Goal: Task Accomplishment & Management: Manage account settings

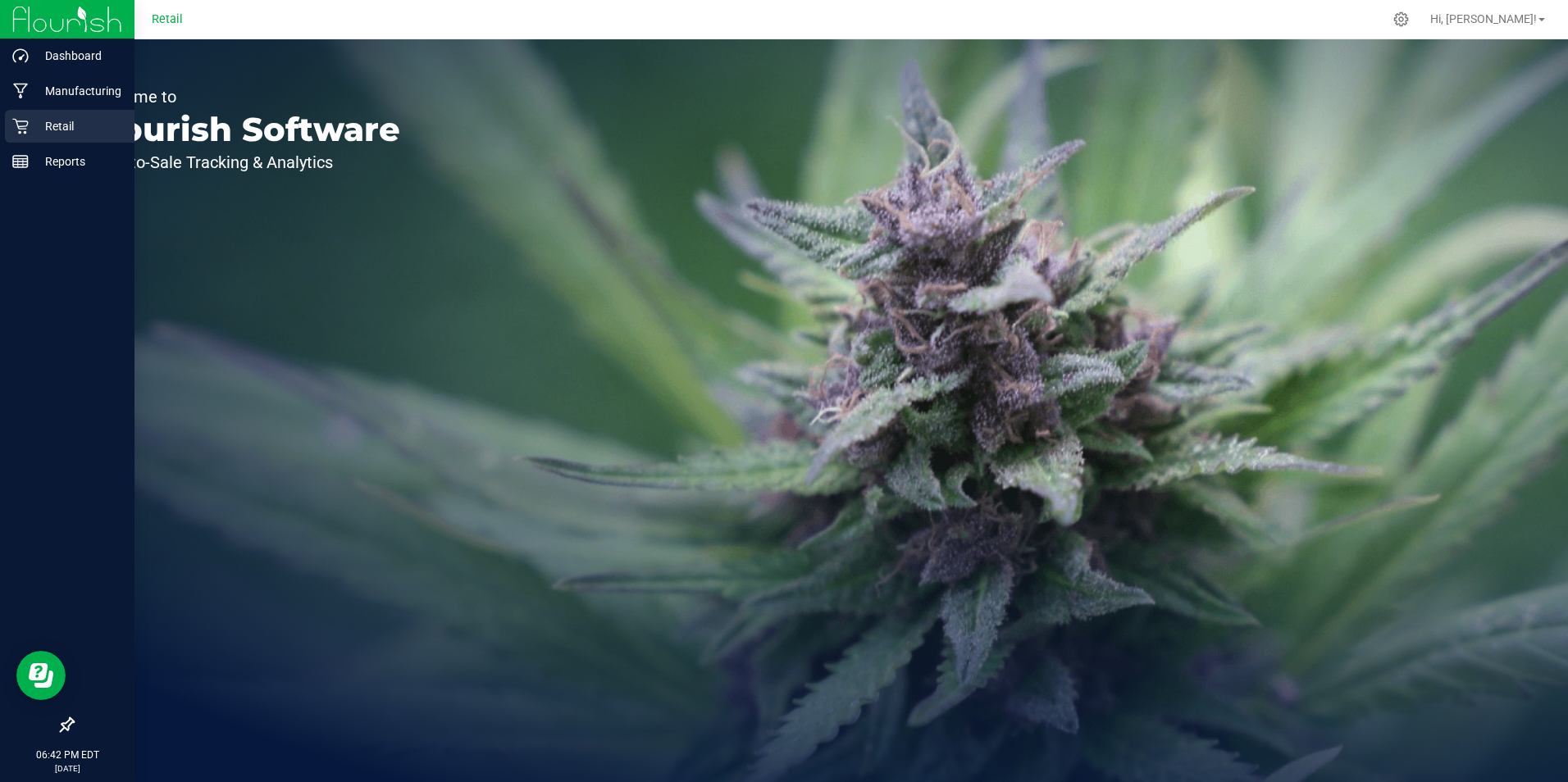
click at [38, 128] on p "Retail" at bounding box center [78, 126] width 98 height 20
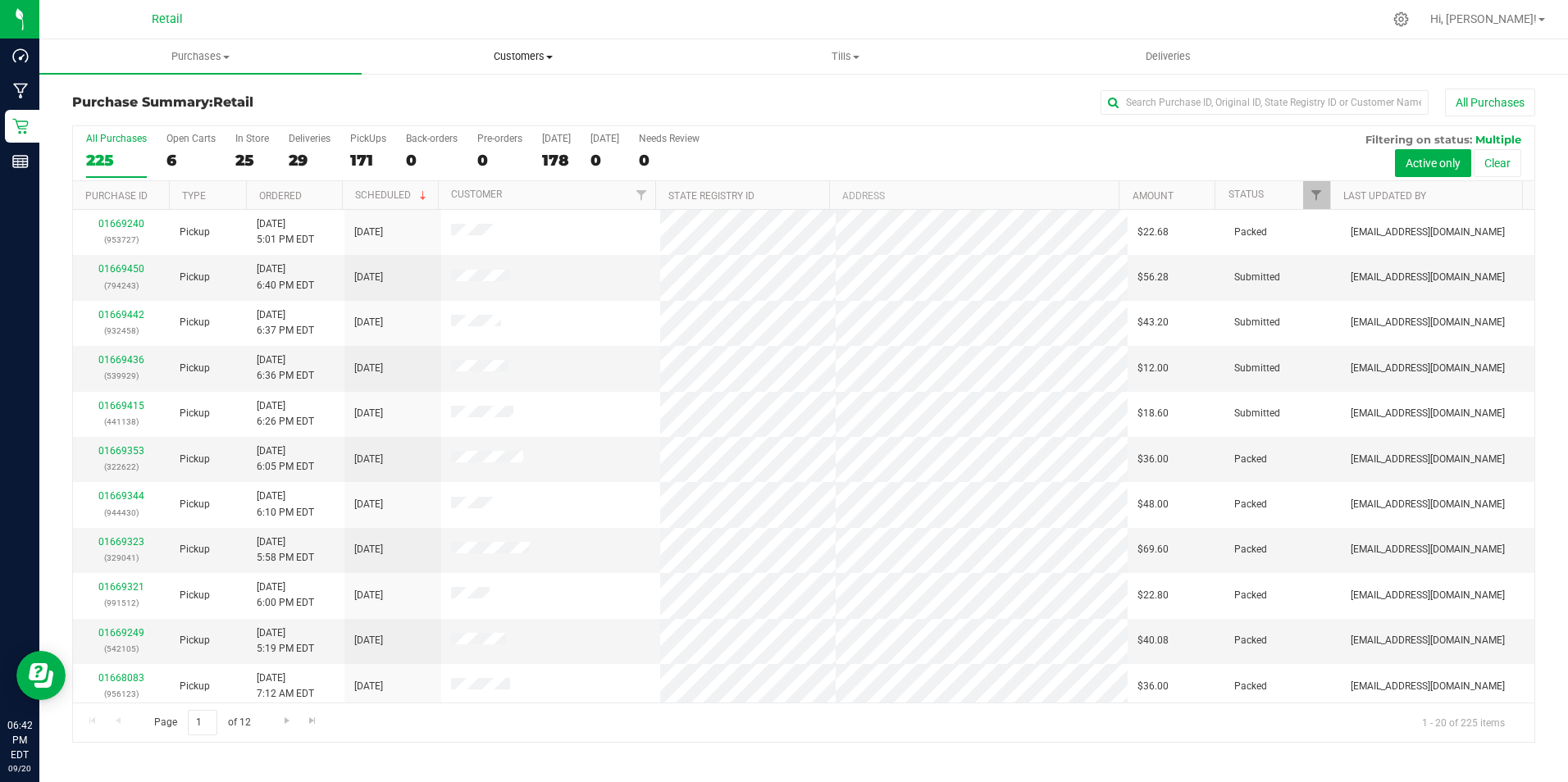
click at [523, 53] on span "Customers" at bounding box center [523, 56] width 320 height 15
click at [448, 101] on span "All customers" at bounding box center [420, 99] width 118 height 14
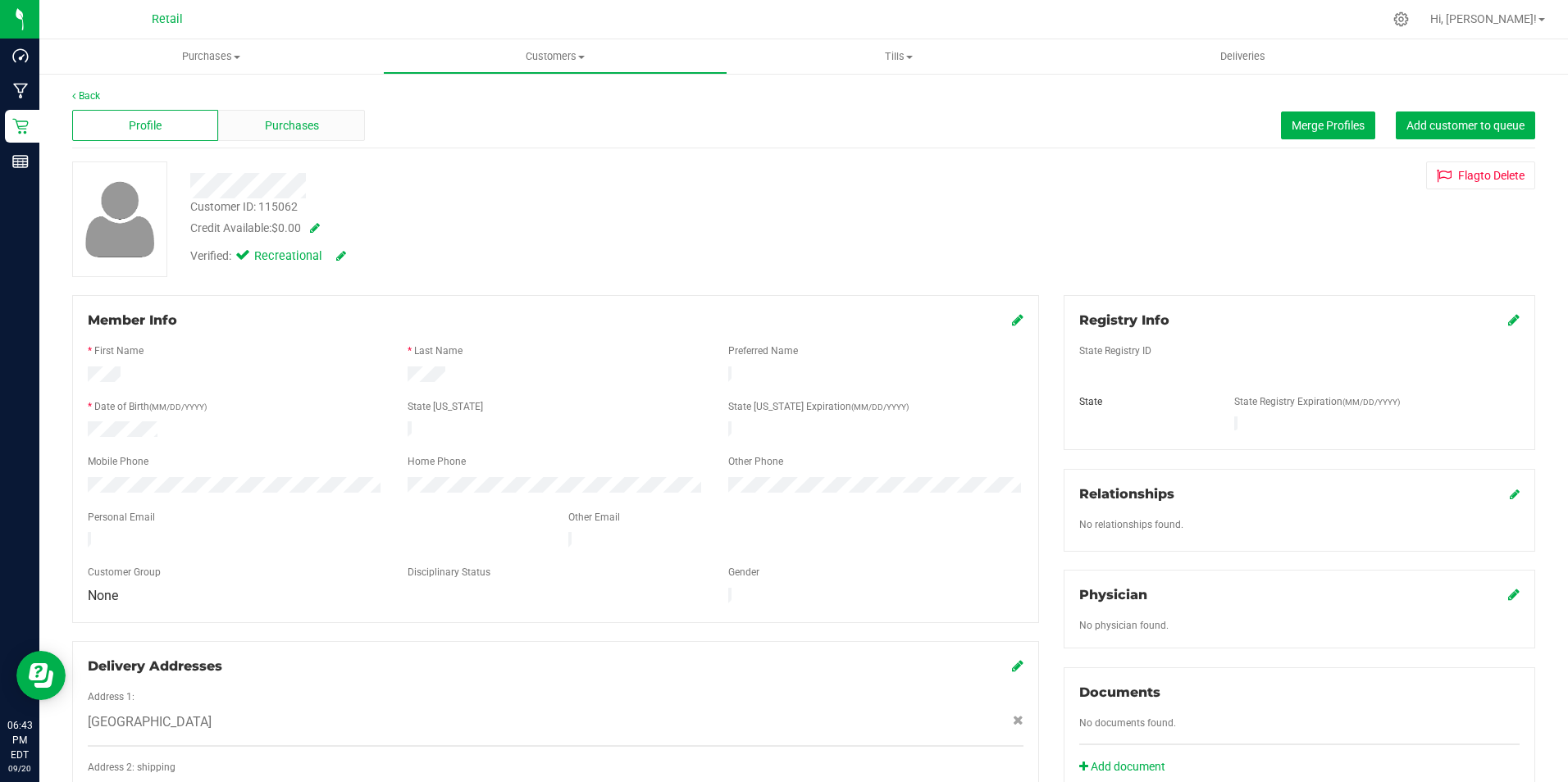
click at [306, 124] on span "Purchases" at bounding box center [291, 126] width 54 height 17
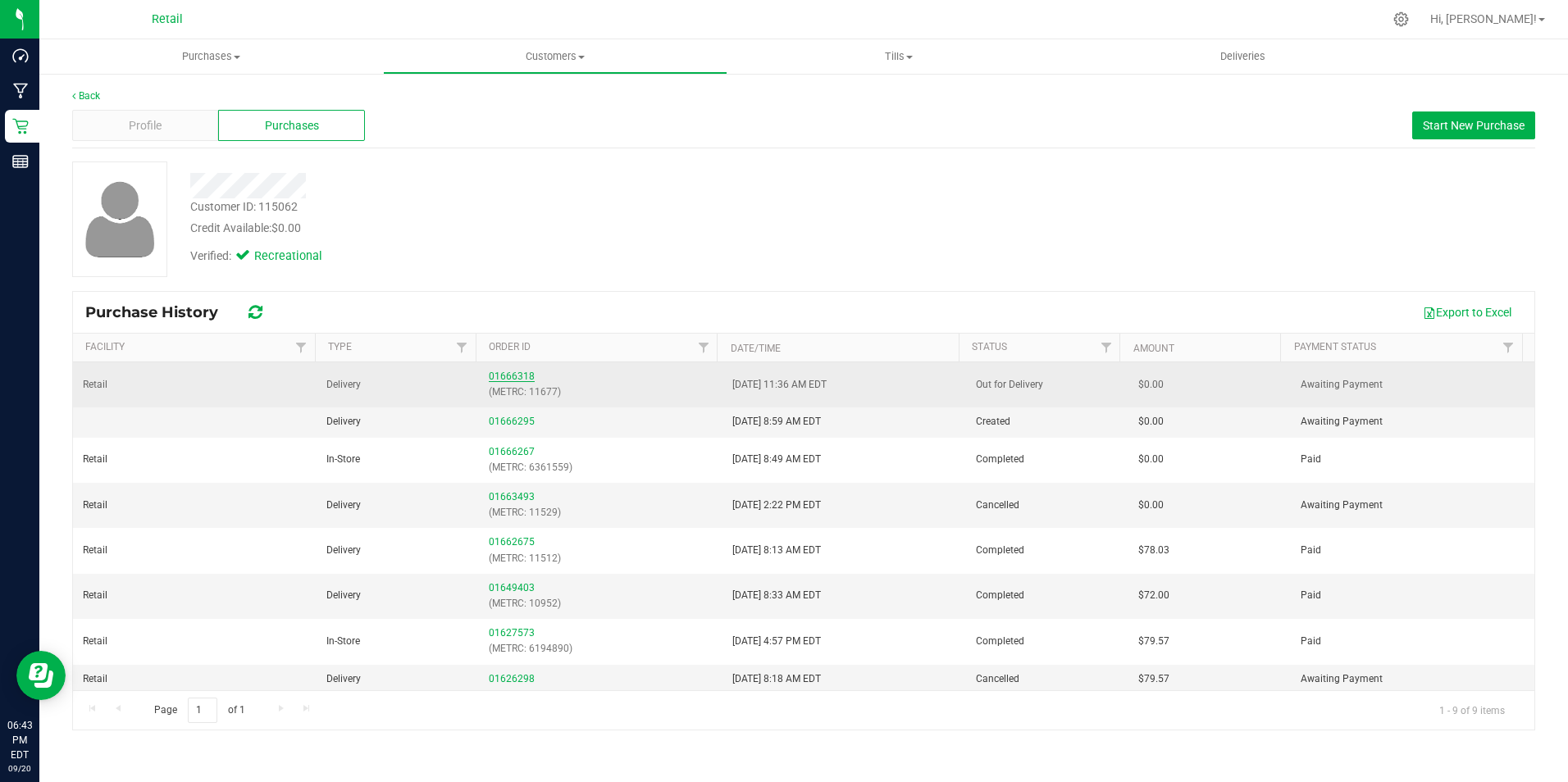
click at [520, 374] on link "01666318" at bounding box center [511, 375] width 46 height 11
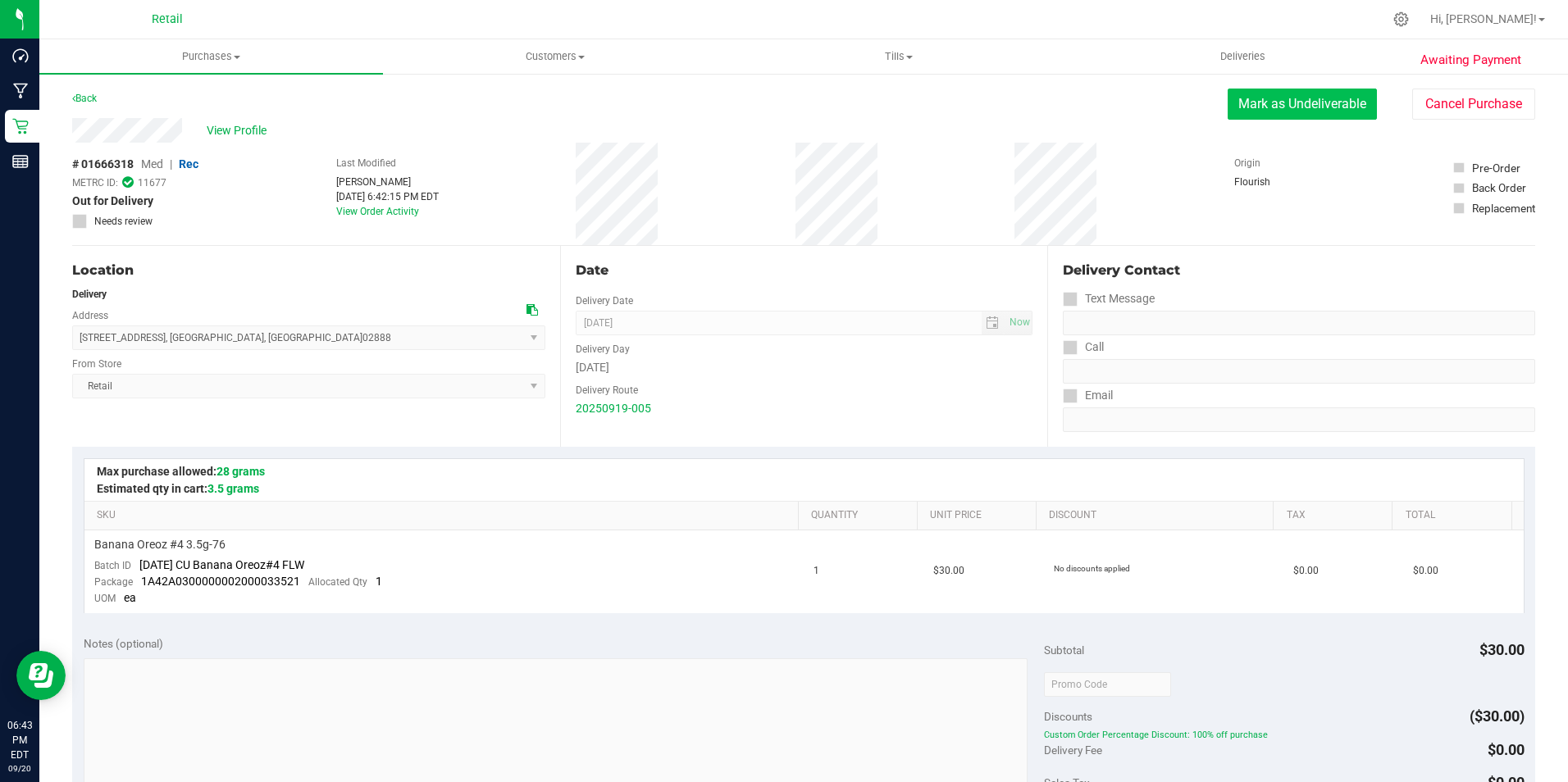
click at [1311, 106] on button "Mark as Undeliverable" at bounding box center [1302, 104] width 149 height 31
click at [1305, 108] on button "Mark as Packed" at bounding box center [1316, 104] width 123 height 31
click at [1276, 101] on button "Send Back to Created" at bounding box center [1304, 104] width 145 height 31
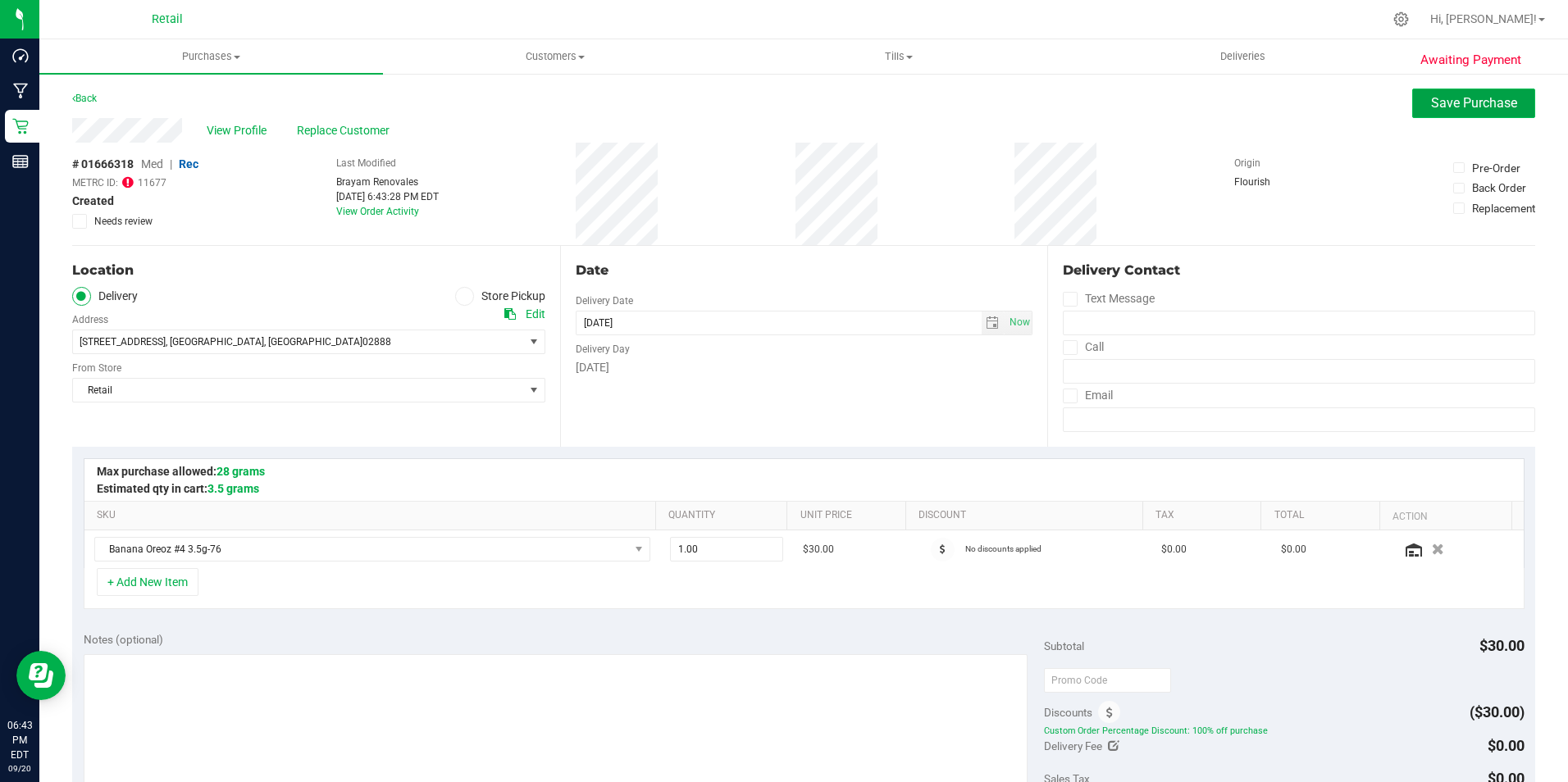
click at [1450, 99] on span "Save Purchase" at bounding box center [1474, 102] width 86 height 16
click at [752, 90] on div "Back Save Purchase" at bounding box center [804, 103] width 1463 height 29
click at [1010, 318] on span "Now" at bounding box center [1019, 323] width 28 height 24
type input "[DATE]"
click at [468, 295] on span at bounding box center [464, 296] width 19 height 19
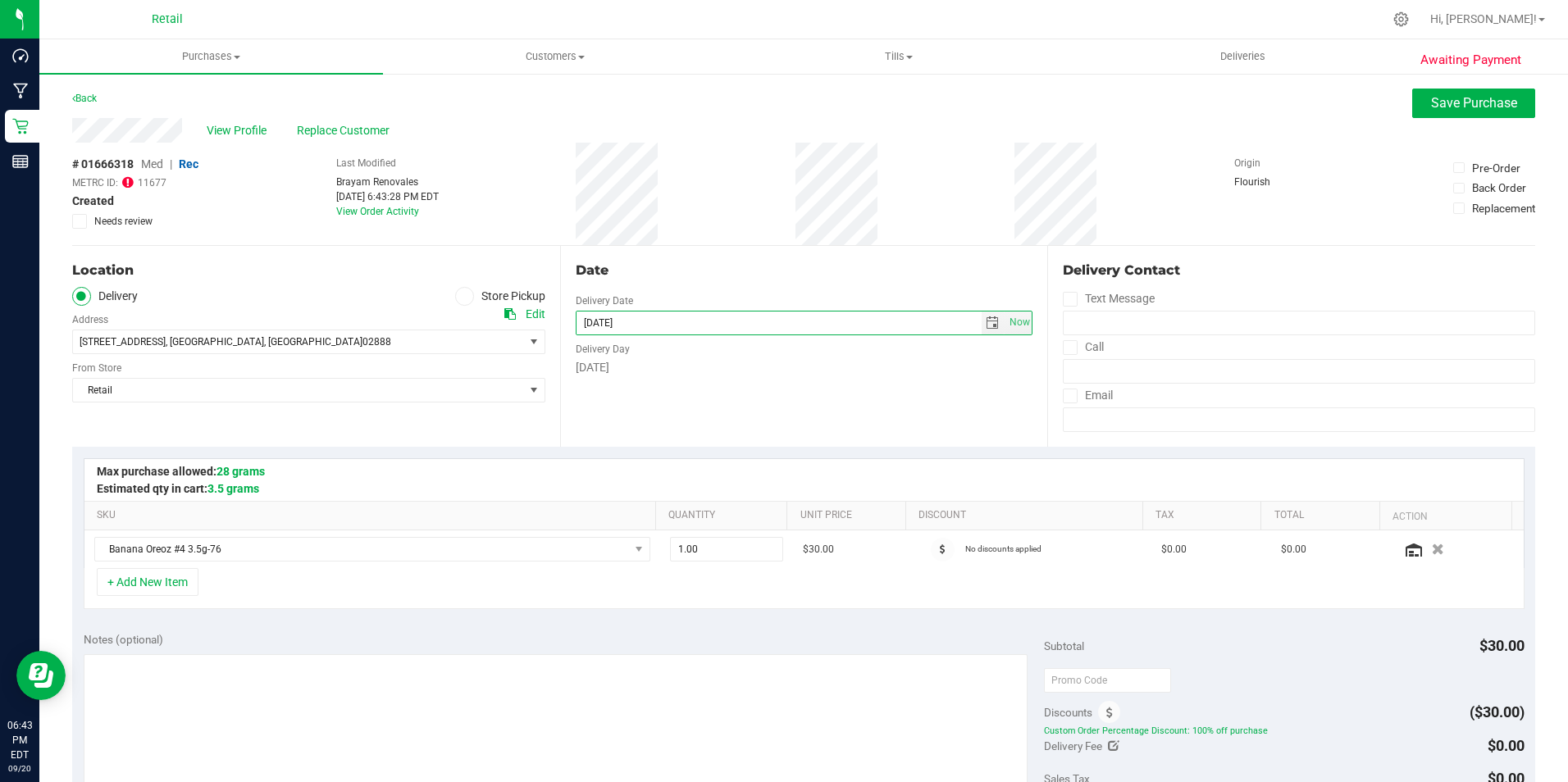
click at [0, 0] on input "Store Pickup" at bounding box center [0, 0] width 0 height 0
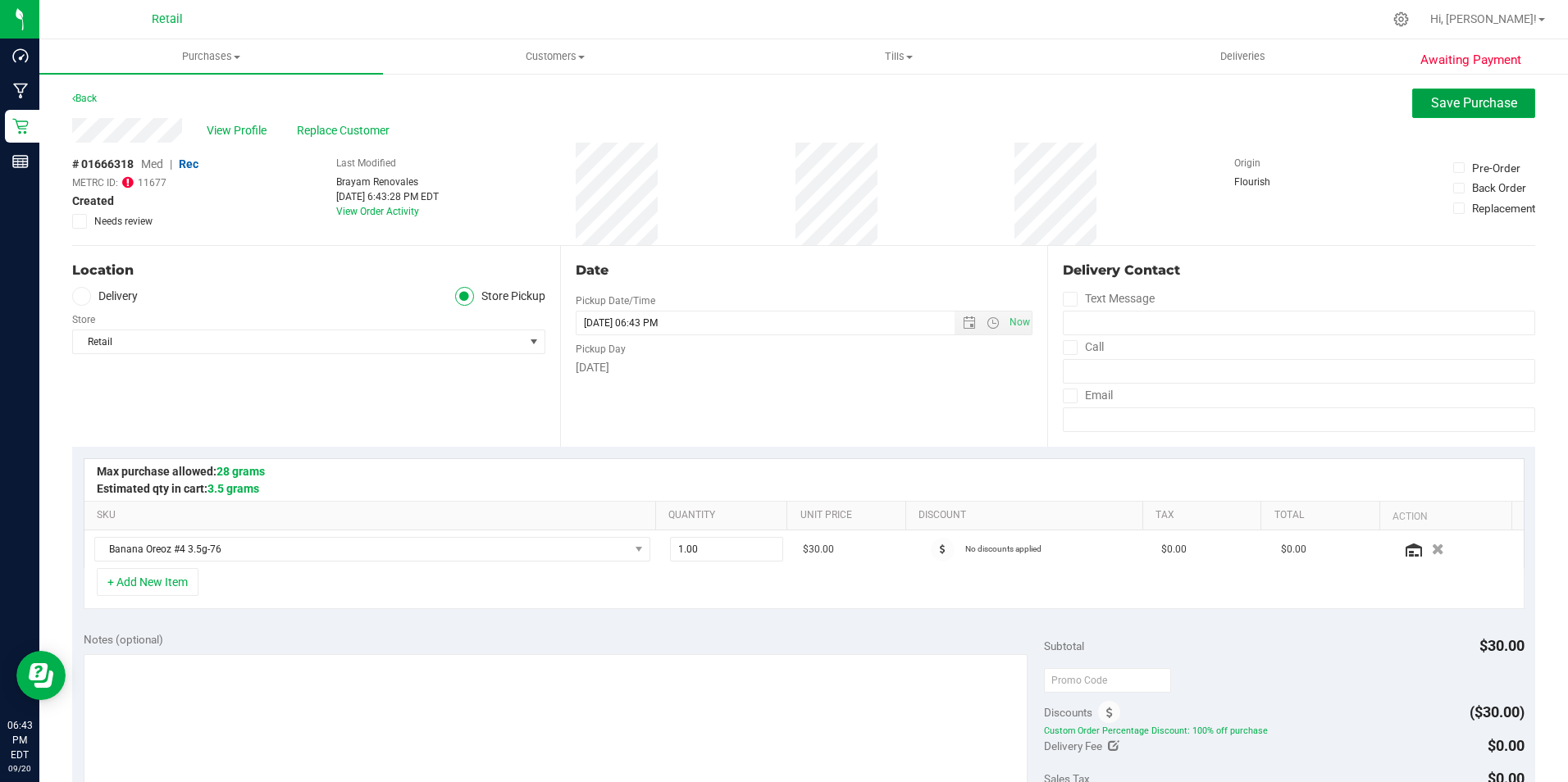
click at [1462, 102] on span "Save Purchase" at bounding box center [1474, 102] width 86 height 16
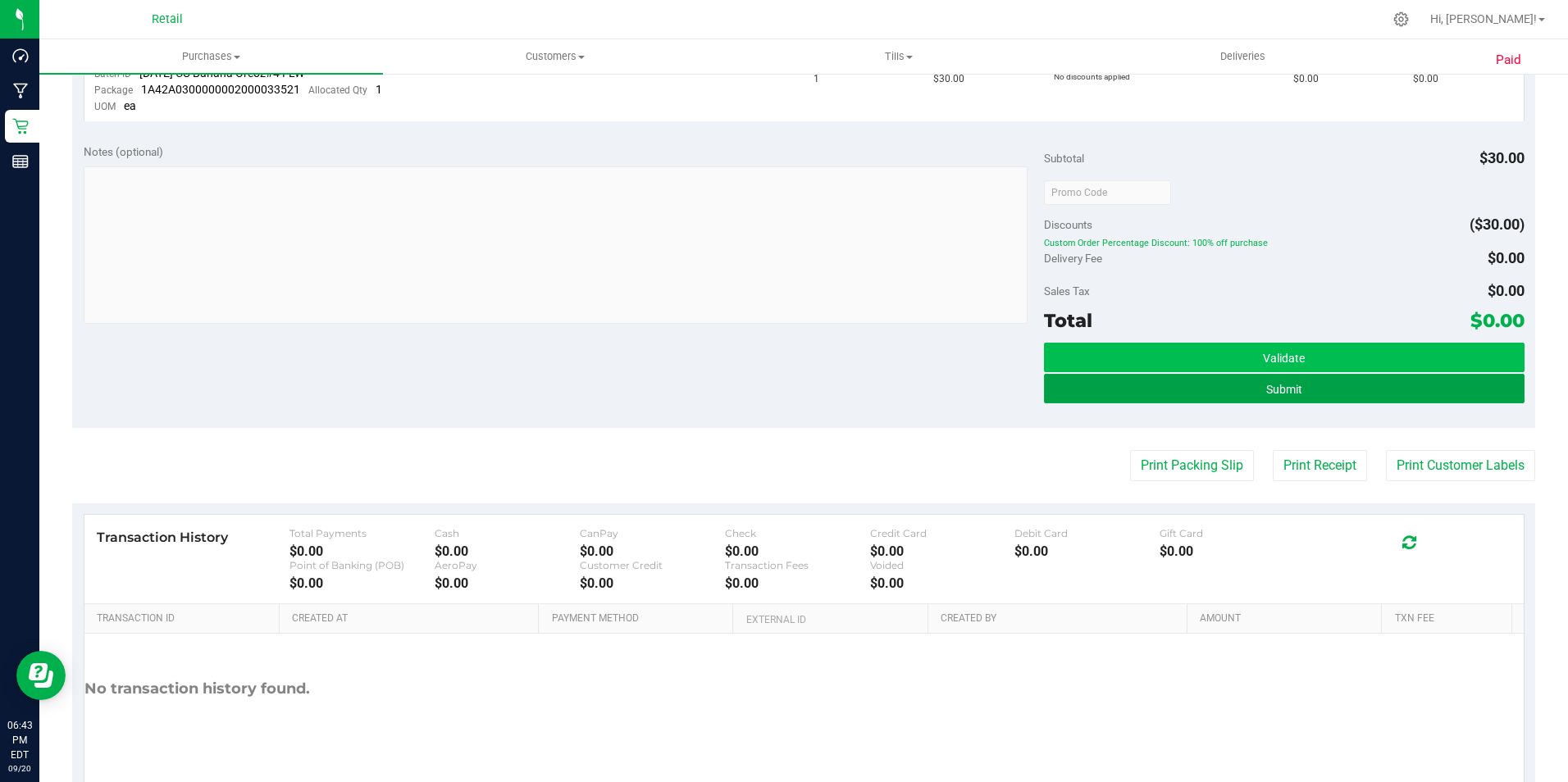
click at [1254, 381] on button "Submit" at bounding box center [1285, 388] width 481 height 29
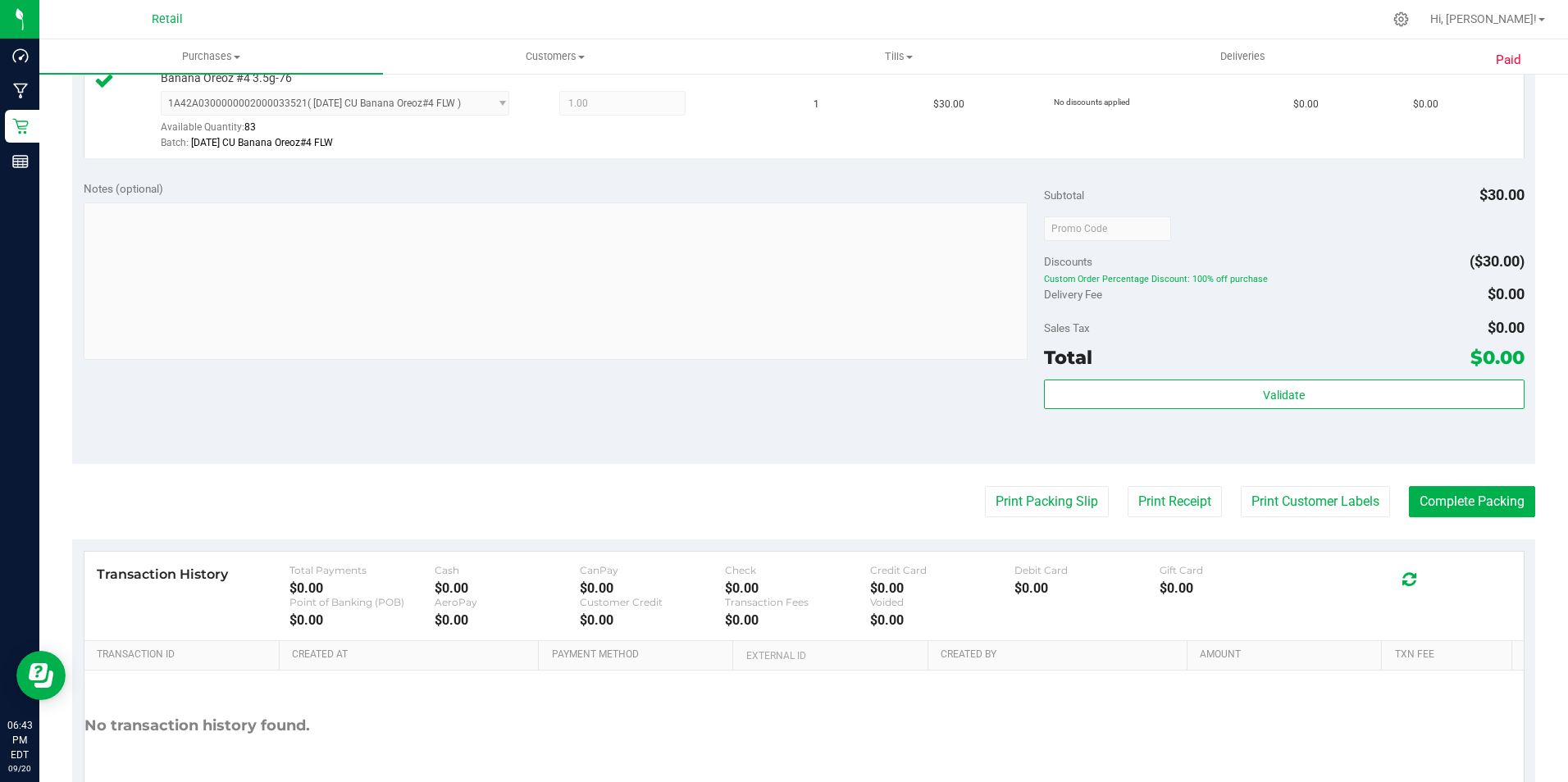
scroll to position [563, 0]
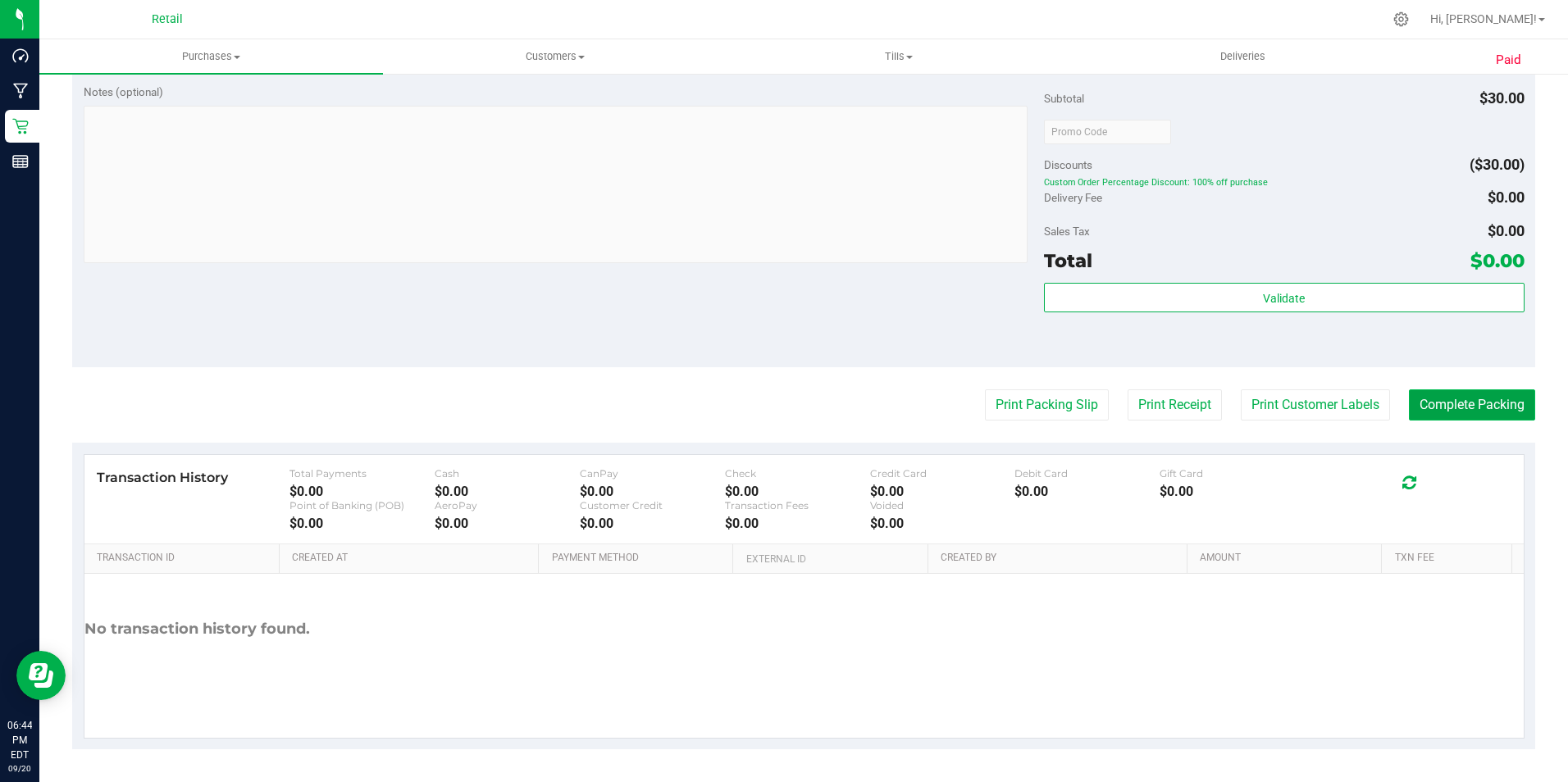
click at [1460, 407] on button "Complete Packing" at bounding box center [1472, 405] width 127 height 31
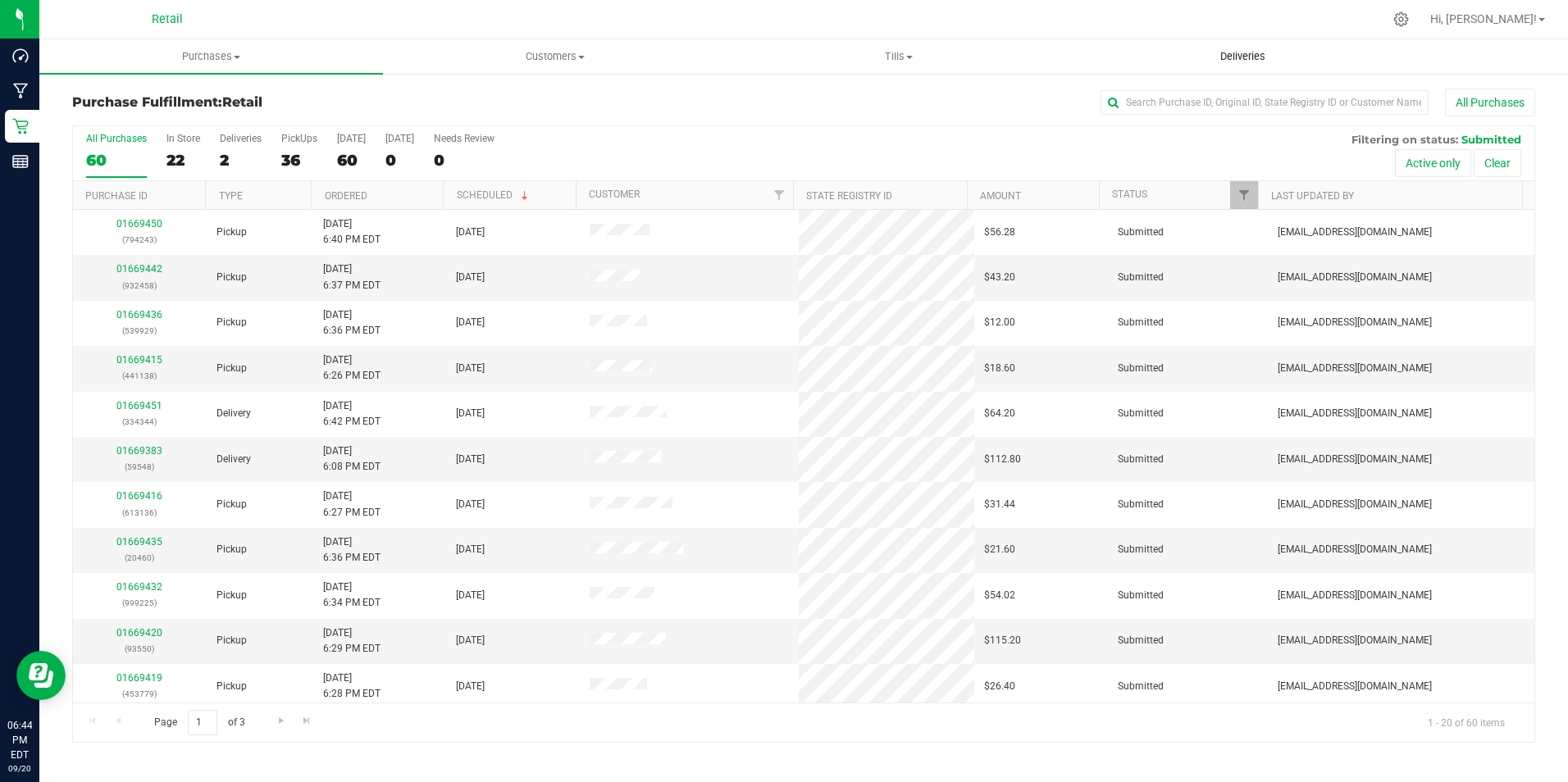
click at [1228, 52] on span "Deliveries" at bounding box center [1243, 56] width 90 height 15
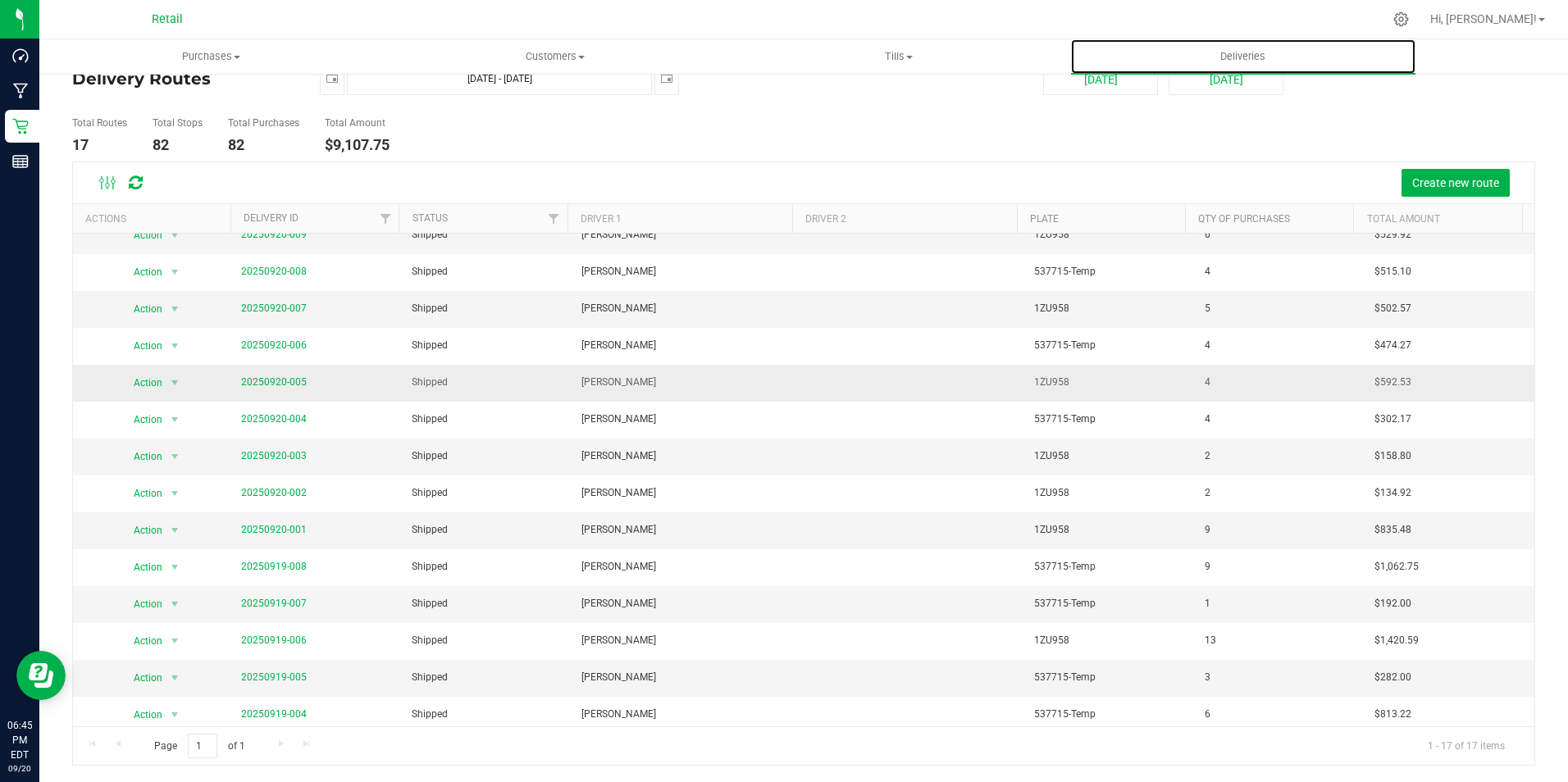
scroll to position [133, 0]
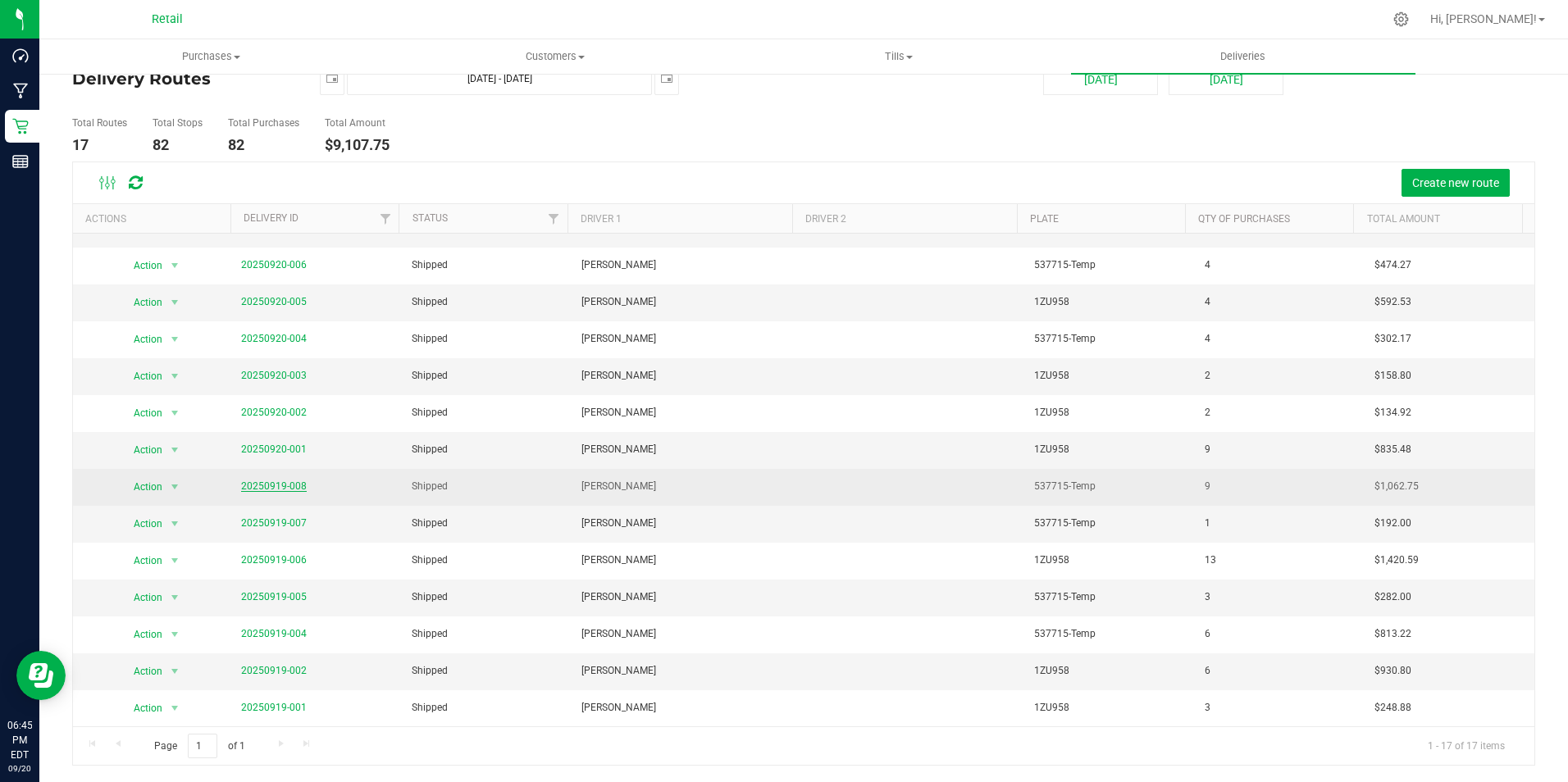
click at [280, 489] on link "20250919-008" at bounding box center [274, 486] width 65 height 11
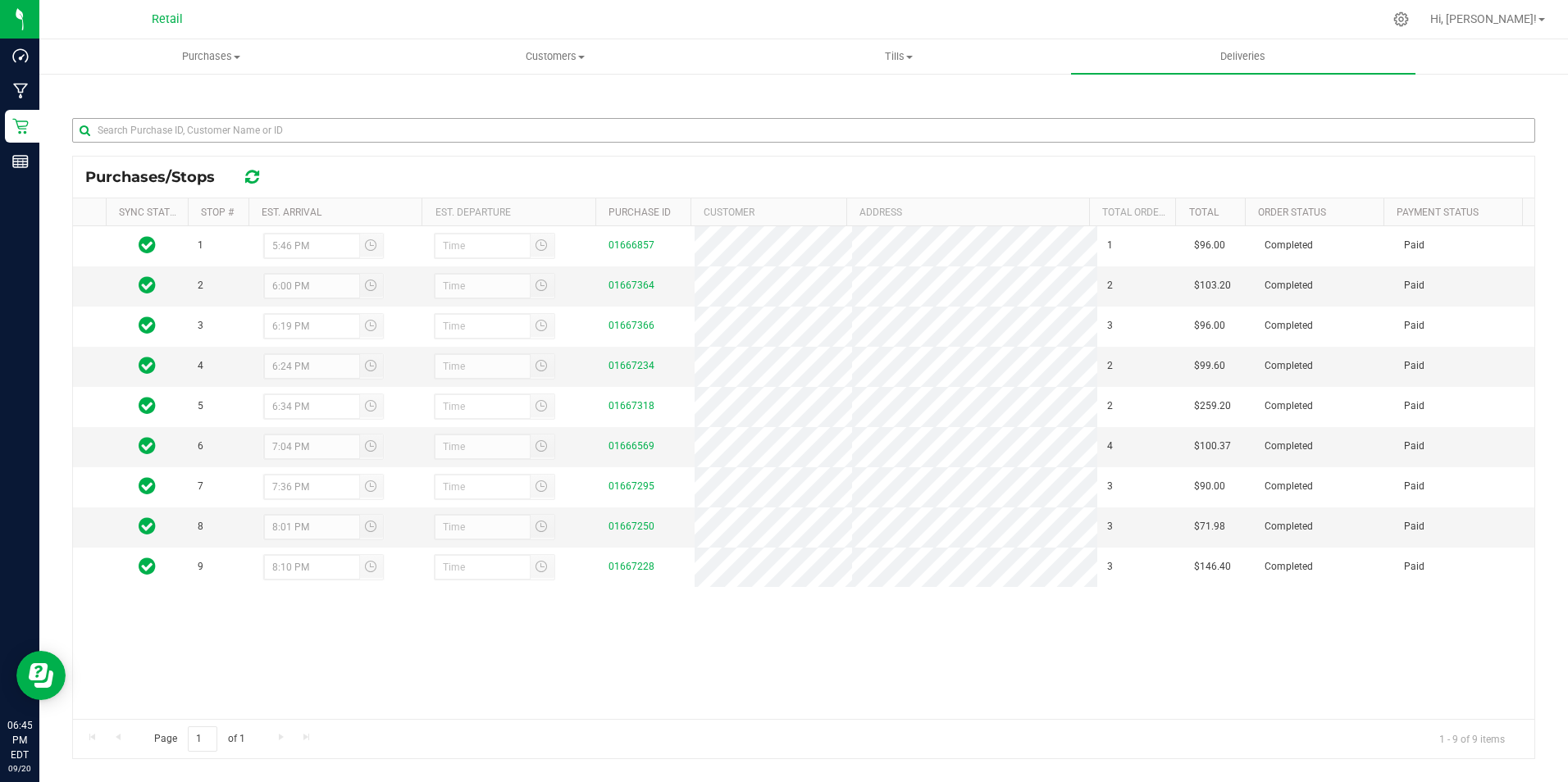
scroll to position [228, 0]
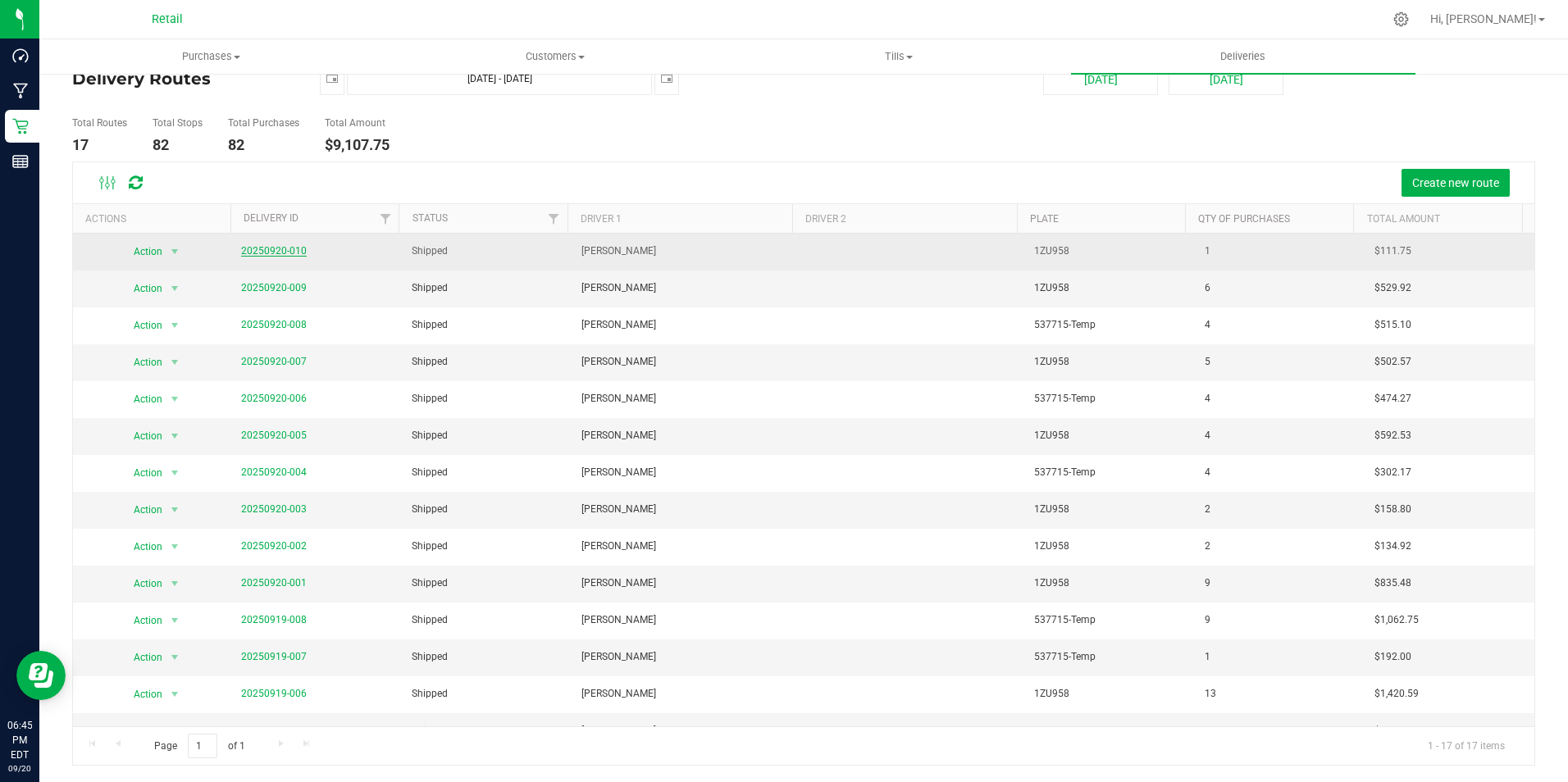
click at [271, 246] on link "20250920-010" at bounding box center [274, 251] width 65 height 11
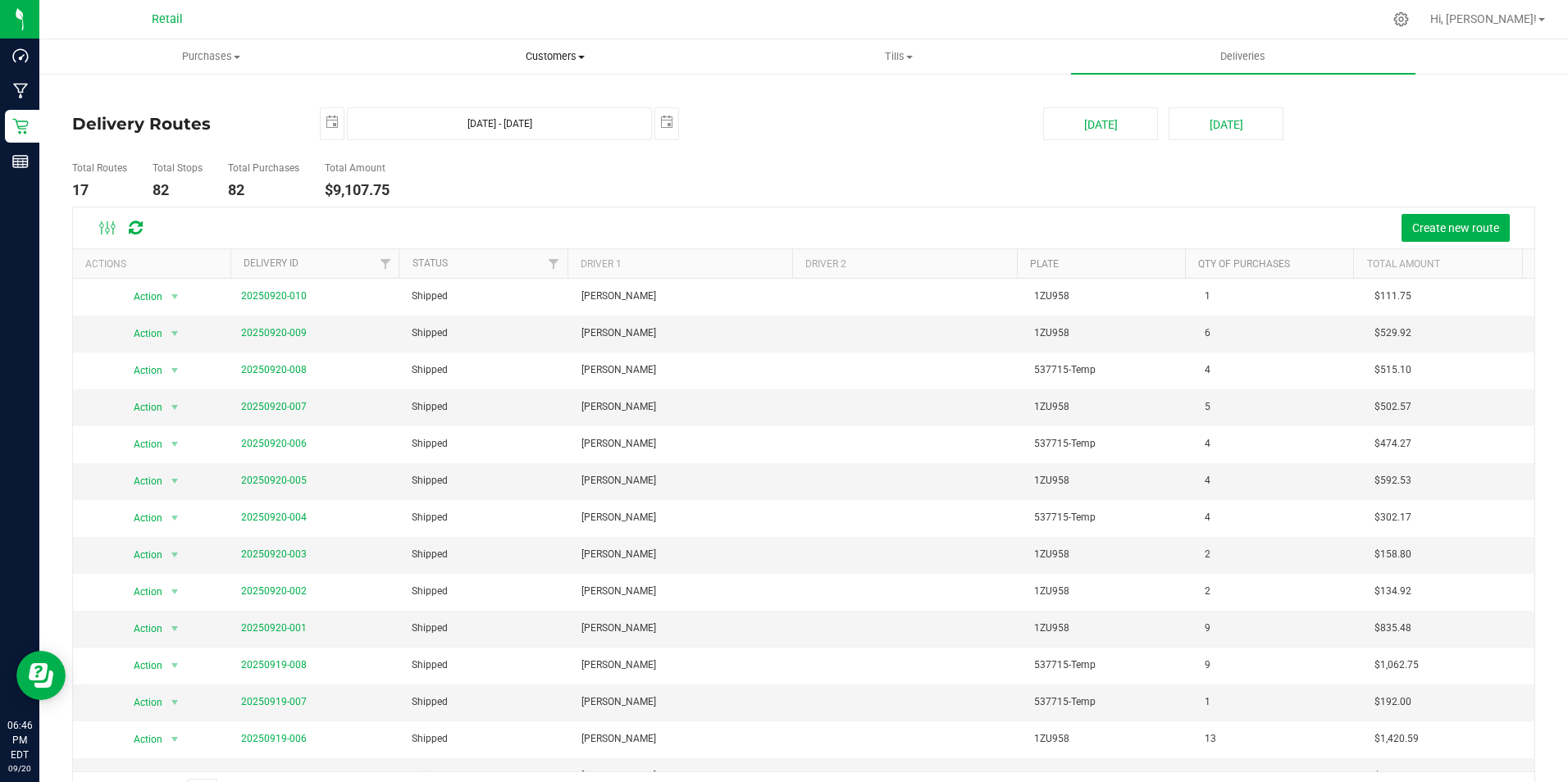
click at [555, 54] on span "Customers" at bounding box center [555, 56] width 342 height 15
click at [458, 99] on span "All customers" at bounding box center [442, 99] width 118 height 14
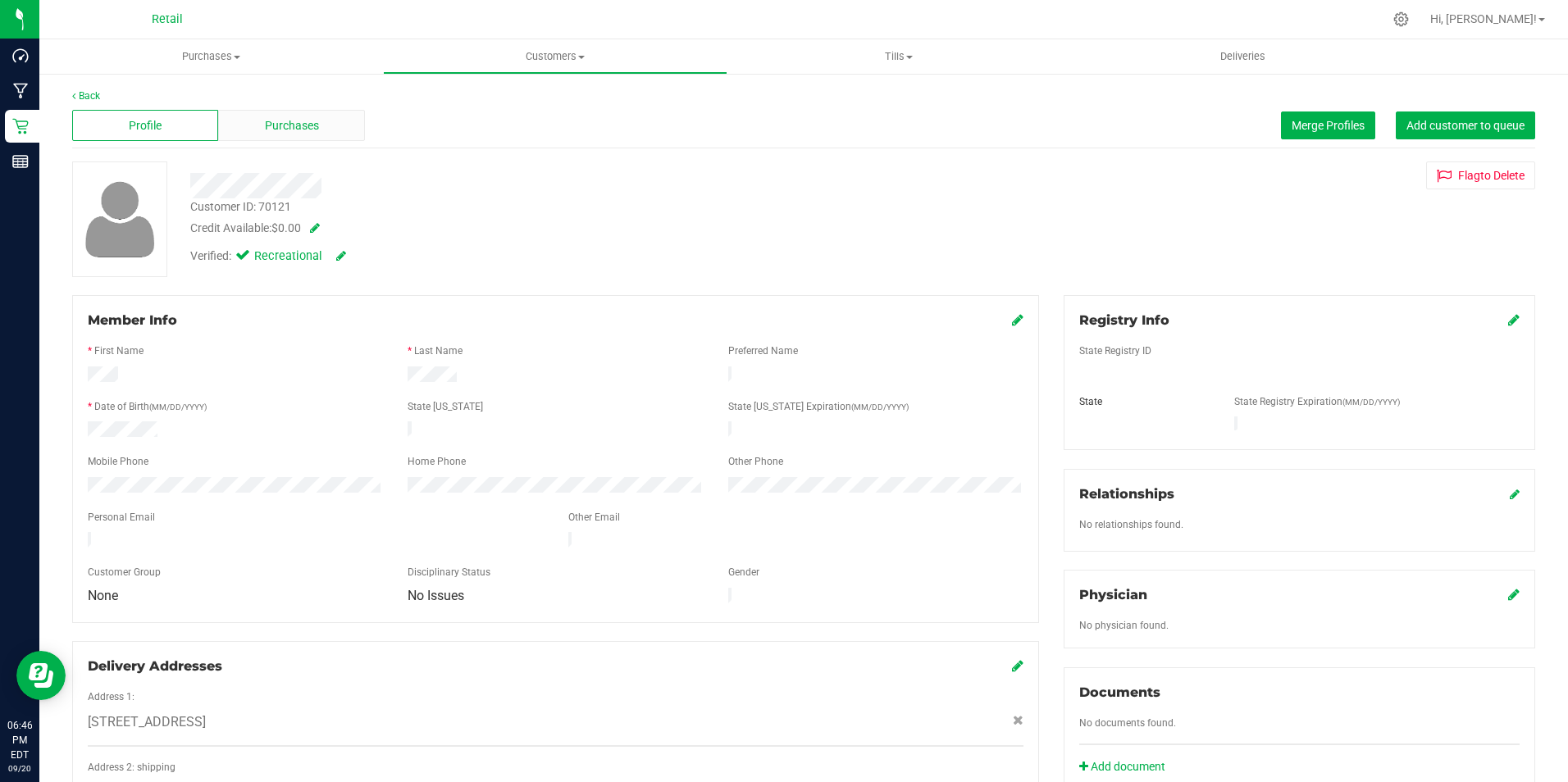
click at [299, 118] on span "Purchases" at bounding box center [291, 126] width 54 height 17
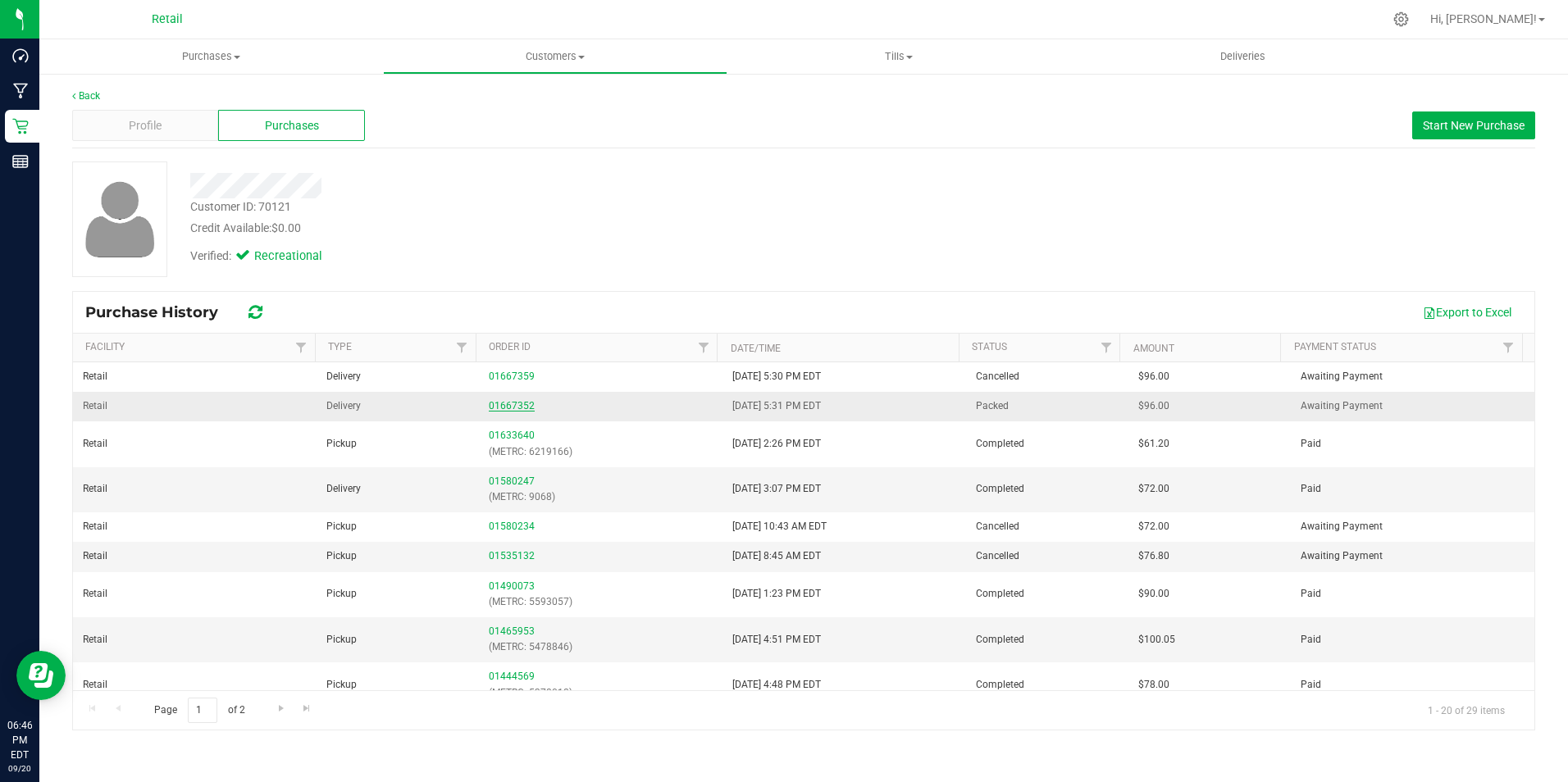
click at [510, 403] on link "01667352" at bounding box center [511, 406] width 46 height 11
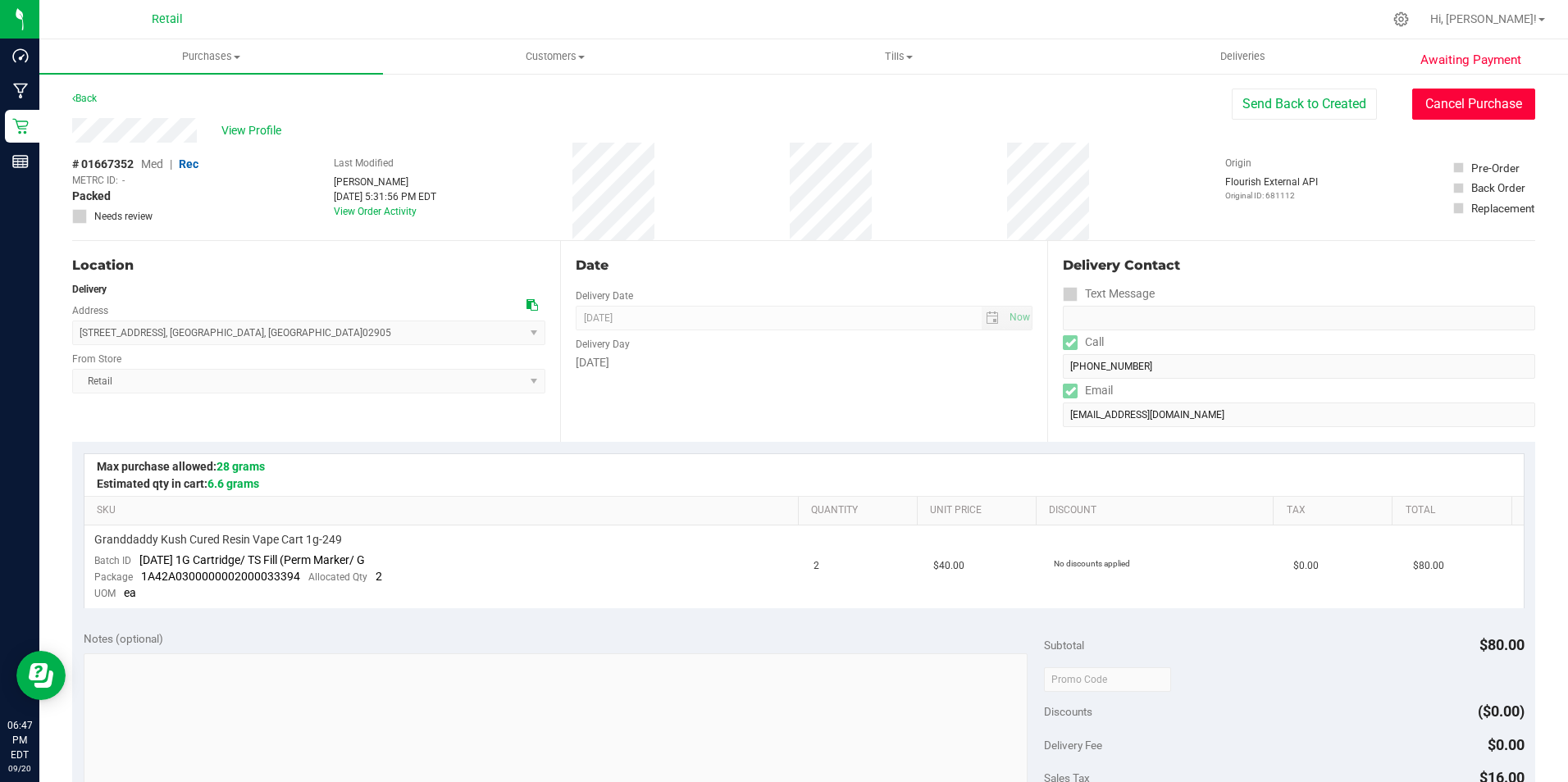
drag, startPoint x: 1484, startPoint y: 115, endPoint x: 865, endPoint y: 107, distance: 619.1
click at [1480, 114] on button "Cancel Purchase" at bounding box center [1473, 104] width 123 height 31
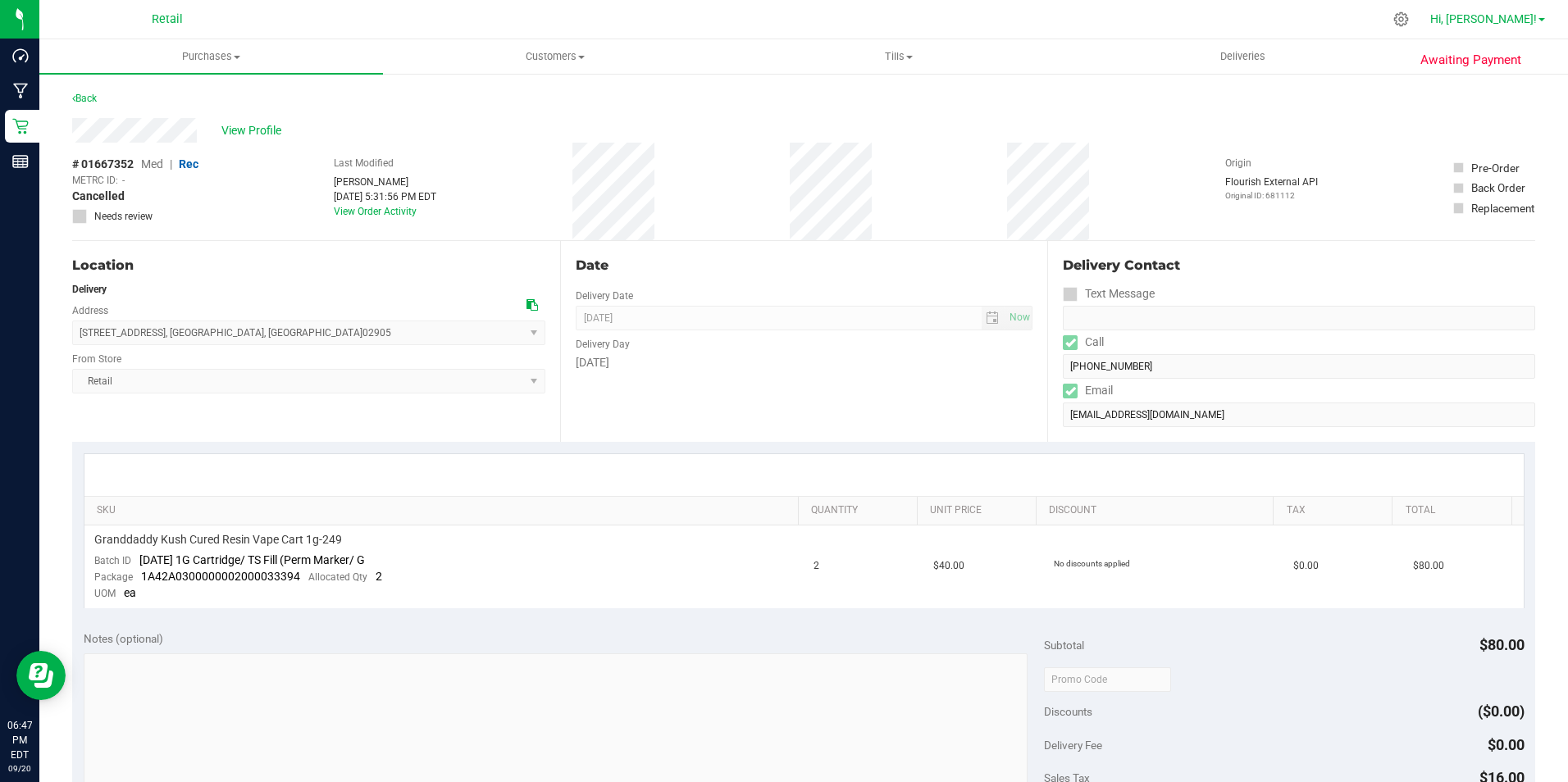
click at [1524, 18] on span "Hi, [PERSON_NAME]!" at bounding box center [1484, 18] width 107 height 13
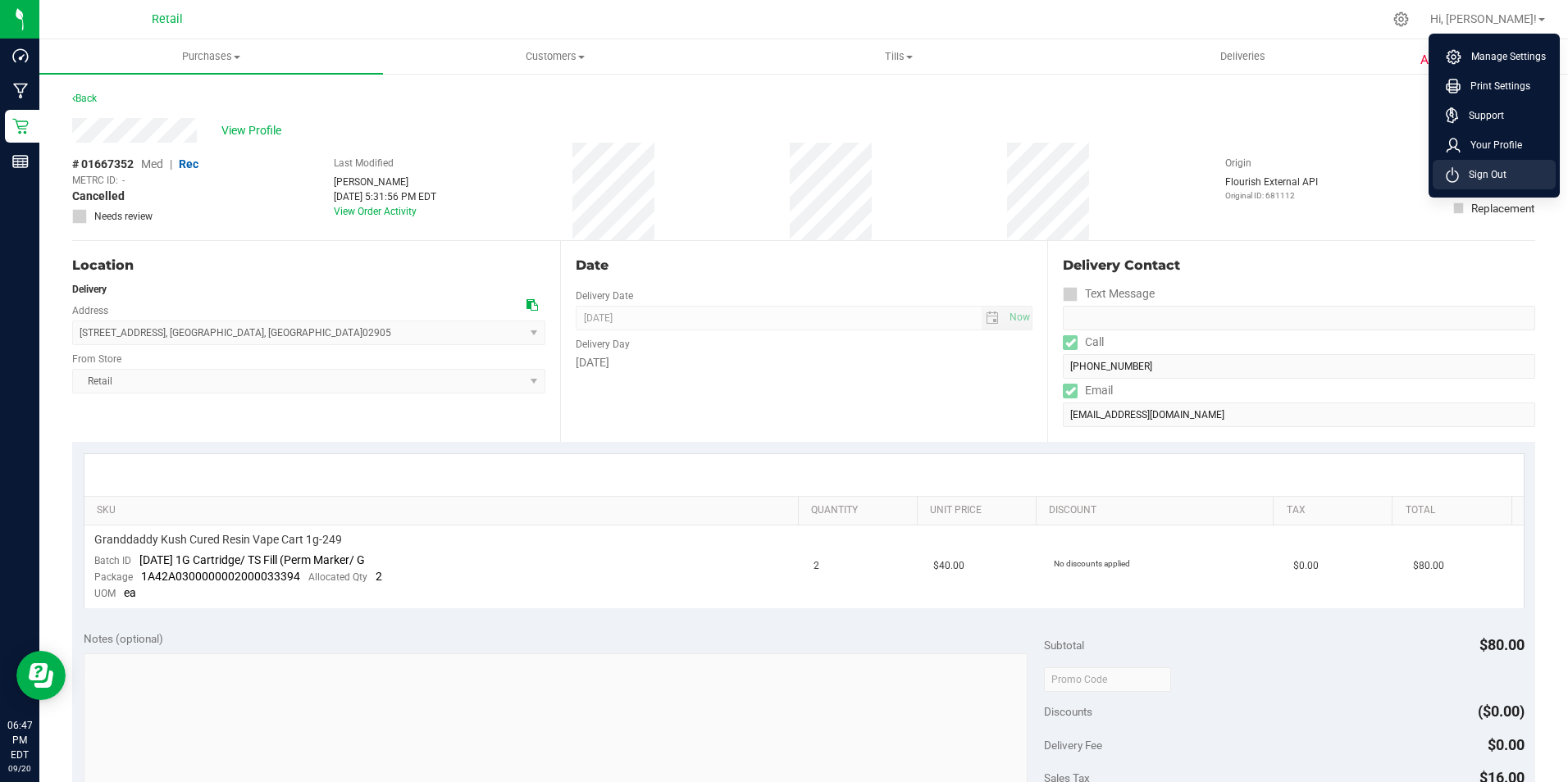
click at [1477, 177] on span "Sign Out" at bounding box center [1483, 174] width 47 height 16
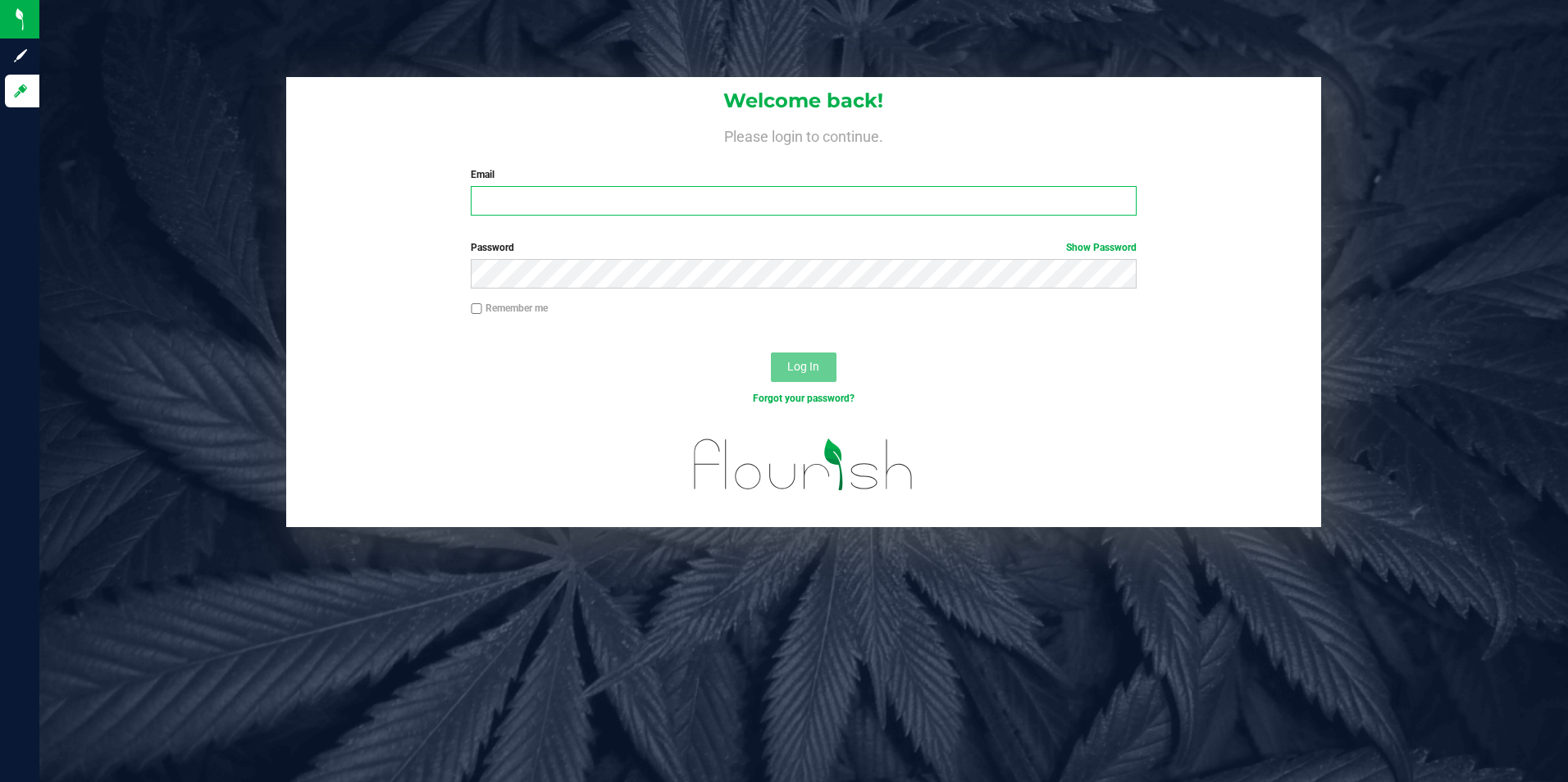
type input "mestevez@slatercenter.com"
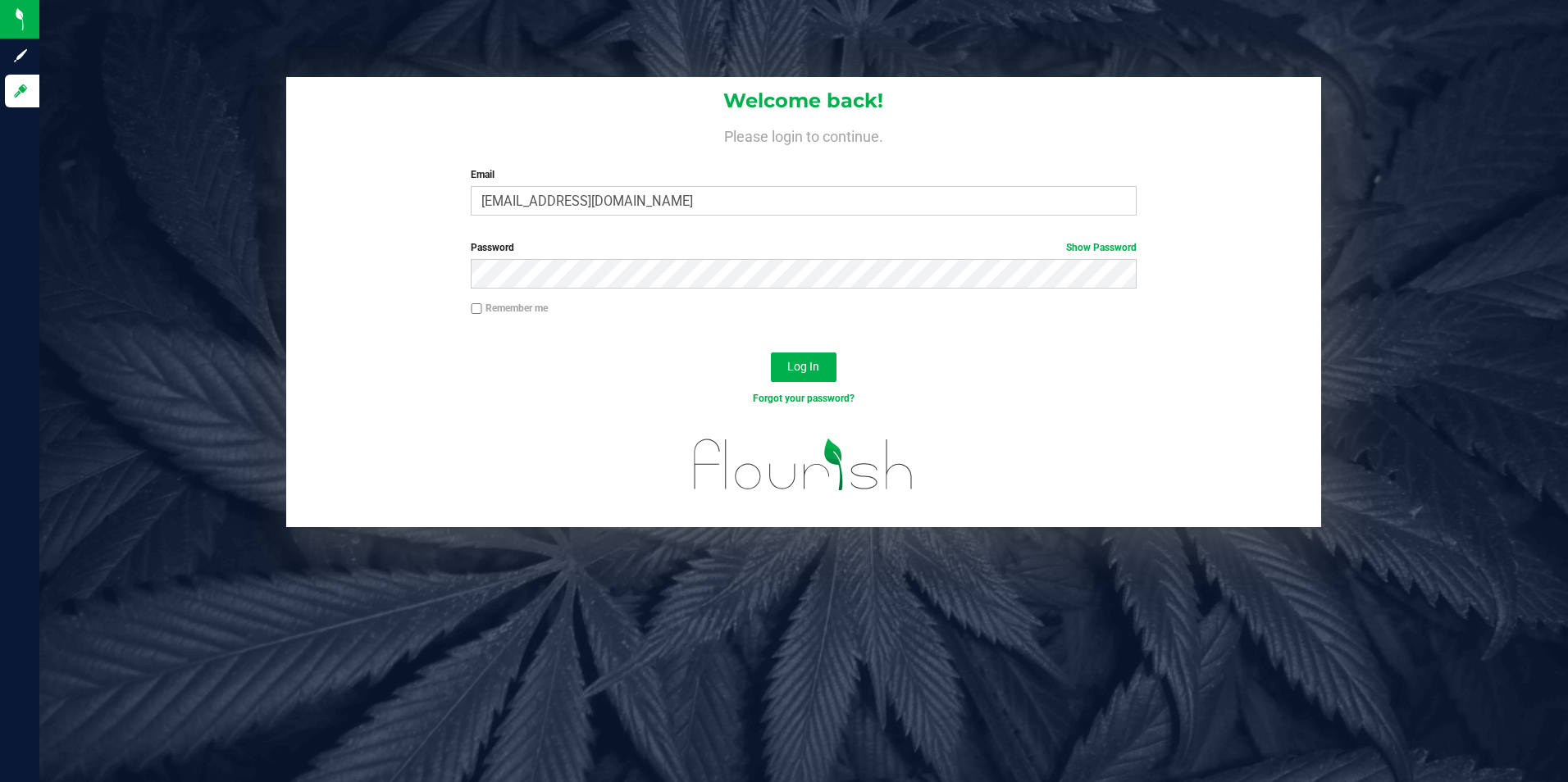
click at [837, 366] on div "Log In" at bounding box center [804, 373] width 1036 height 55
click at [814, 366] on span "Log In" at bounding box center [803, 366] width 32 height 13
